Goal: Find contact information: Find contact information

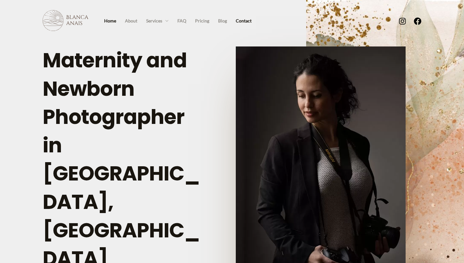
click at [243, 19] on link "Contact" at bounding box center [244, 20] width 25 height 9
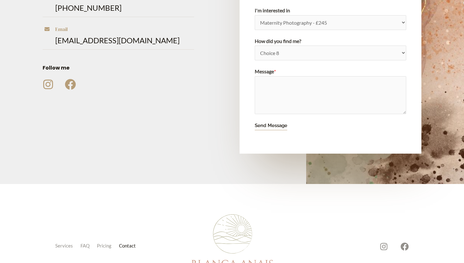
scroll to position [255, 0]
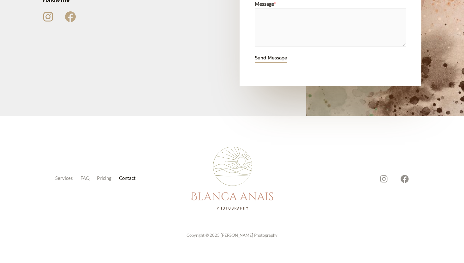
click at [73, 16] on icon at bounding box center [70, 16] width 11 height 11
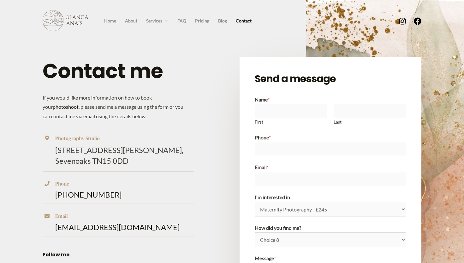
click at [66, 19] on img at bounding box center [66, 20] width 46 height 21
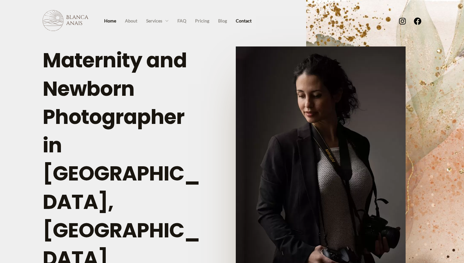
click at [244, 22] on link "Contact" at bounding box center [244, 20] width 25 height 9
